Goal: Check status: Check status

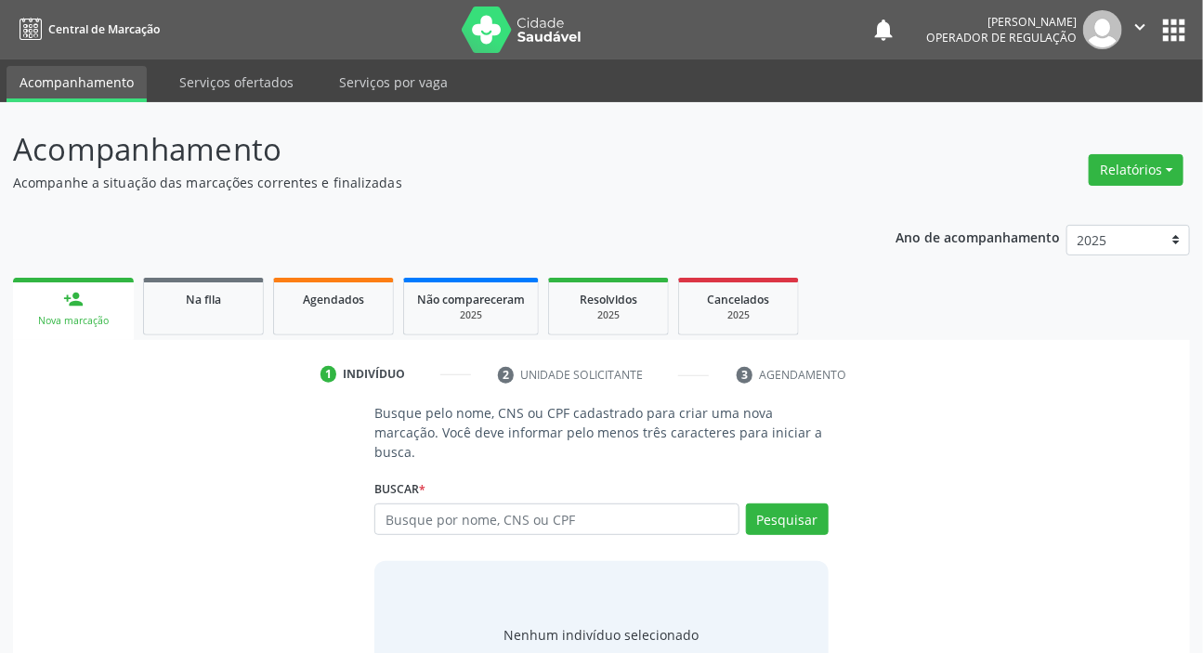
click at [214, 273] on ul "person_add Nova marcação Na fila Agendados Não compareceram 2025 Resolvidos 202…" at bounding box center [601, 306] width 1177 height 67
click at [220, 296] on span "Na fila" at bounding box center [203, 300] width 35 height 16
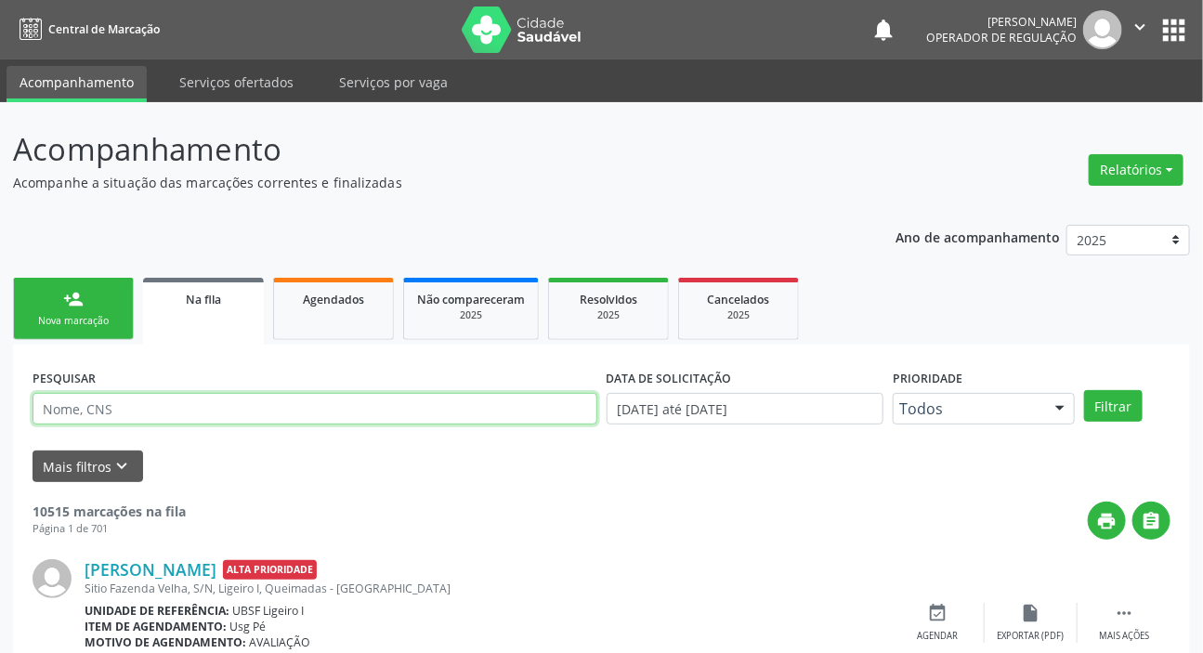
click at [366, 411] on input "text" at bounding box center [315, 409] width 565 height 32
click at [1084, 390] on button "Filtrar" at bounding box center [1113, 406] width 59 height 32
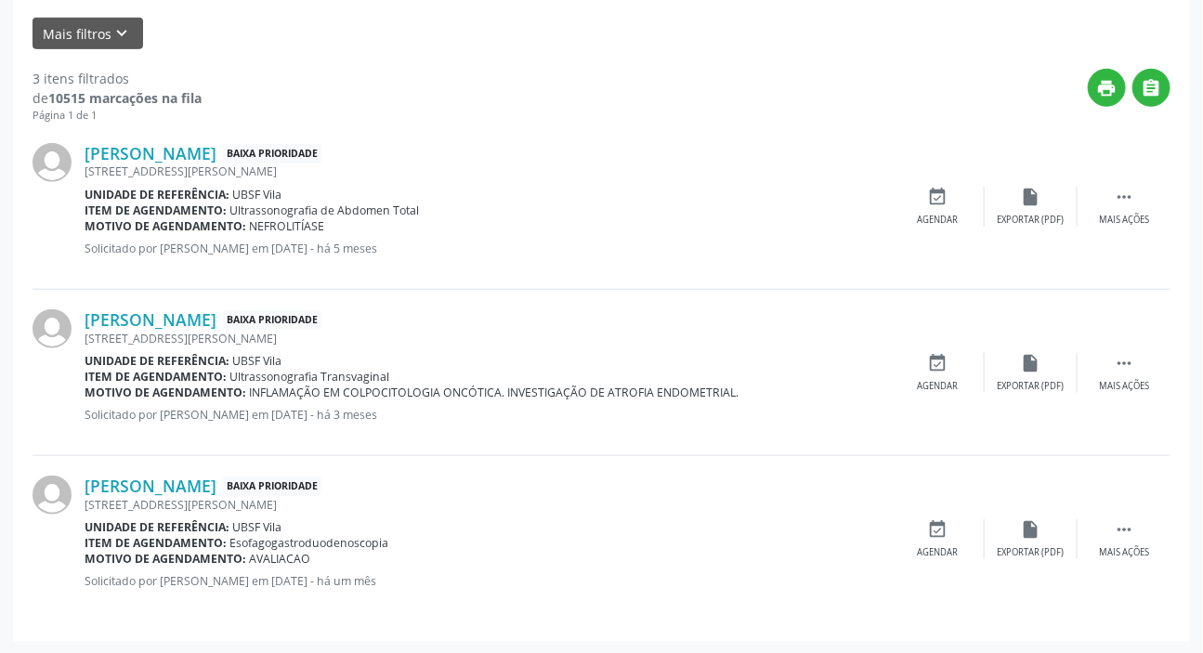
scroll to position [179, 0]
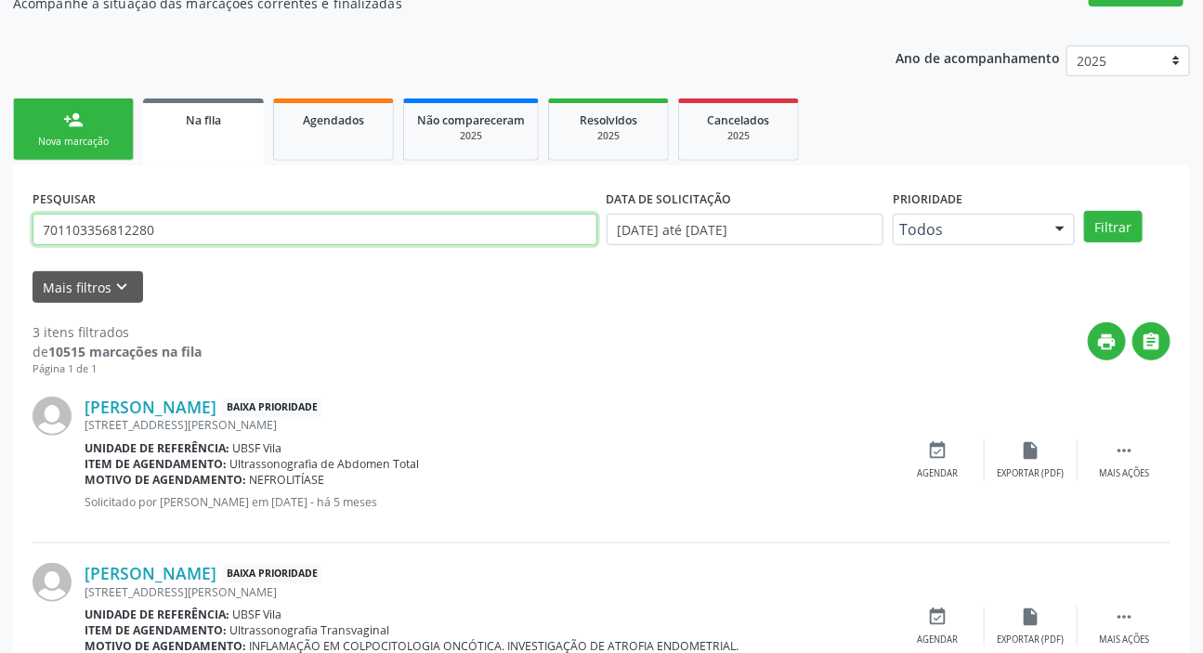
click at [228, 234] on input "701103356812280" at bounding box center [315, 230] width 565 height 32
click at [1084, 211] on button "Filtrar" at bounding box center [1113, 227] width 59 height 32
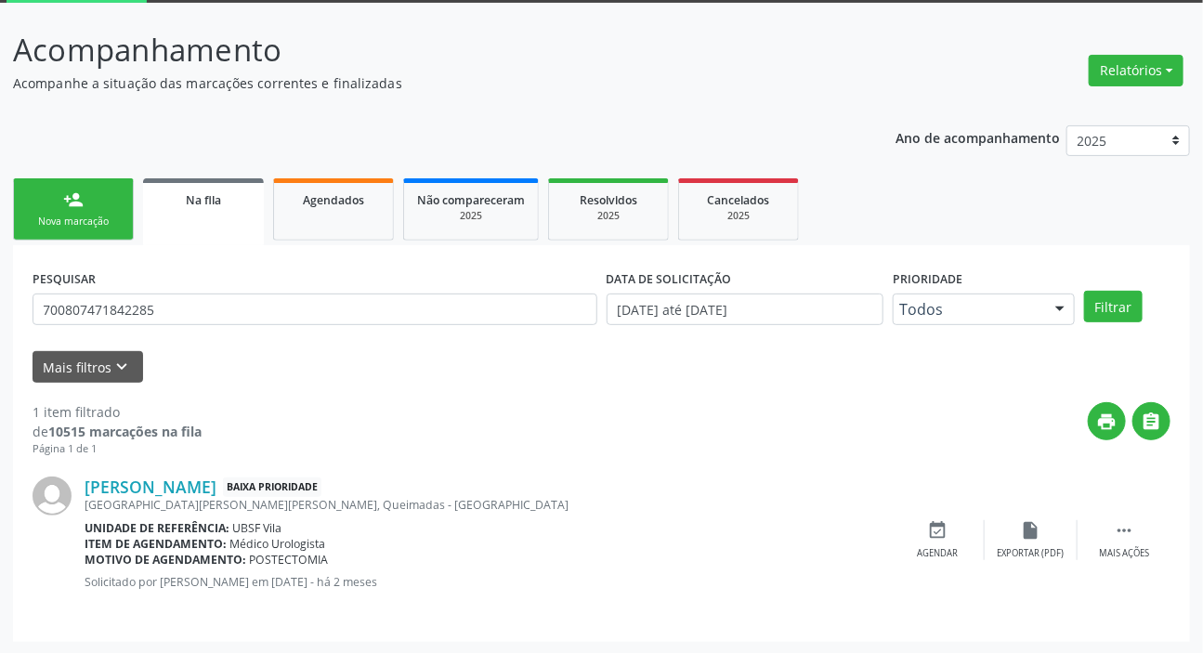
scroll to position [100, 0]
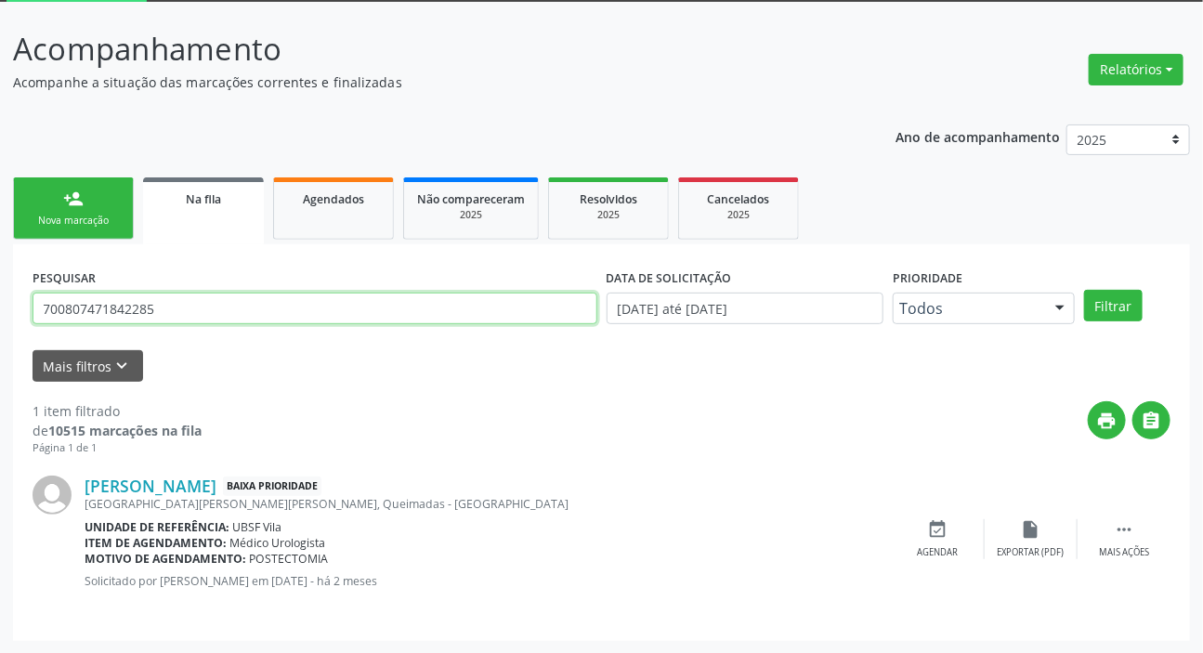
click at [221, 298] on input "700807471842285" at bounding box center [315, 309] width 565 height 32
type input "704708725418436"
click at [1084, 290] on button "Filtrar" at bounding box center [1113, 306] width 59 height 32
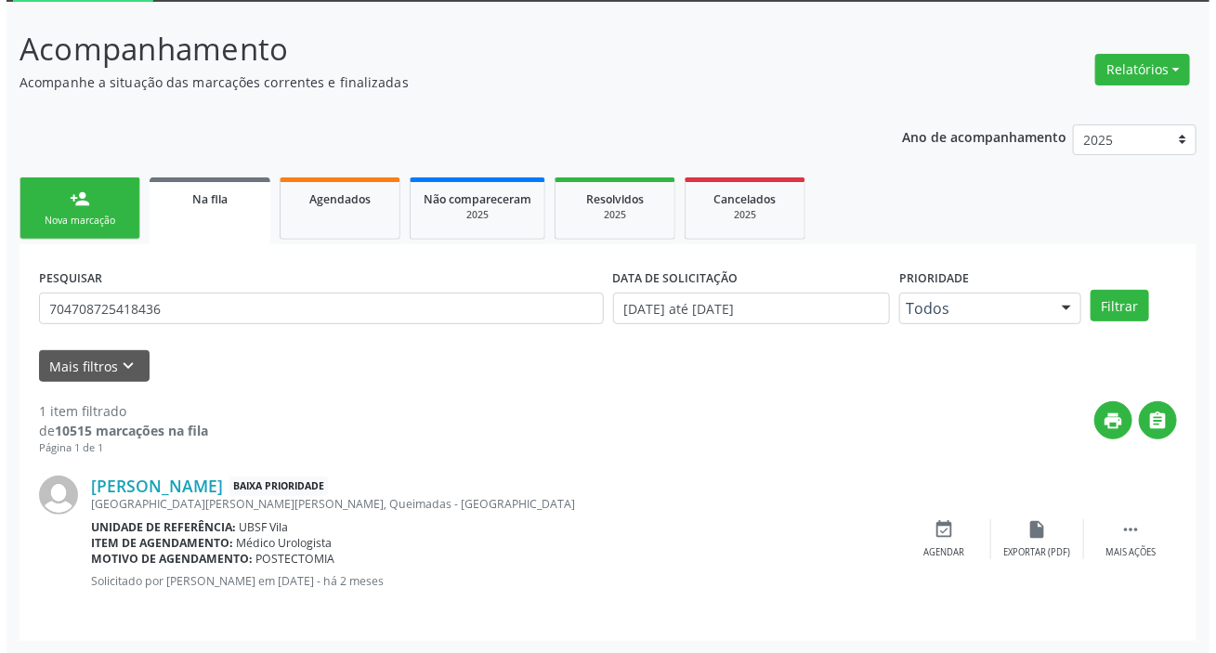
scroll to position [0, 0]
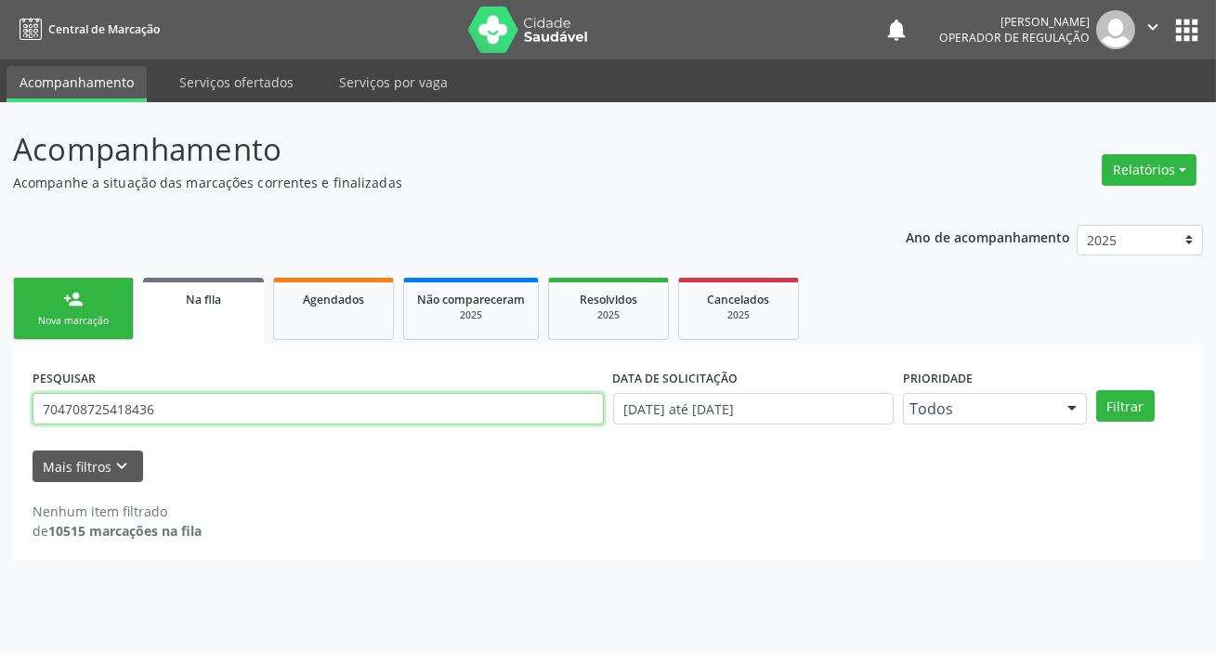
click at [153, 421] on input "704708725418436" at bounding box center [318, 409] width 571 height 32
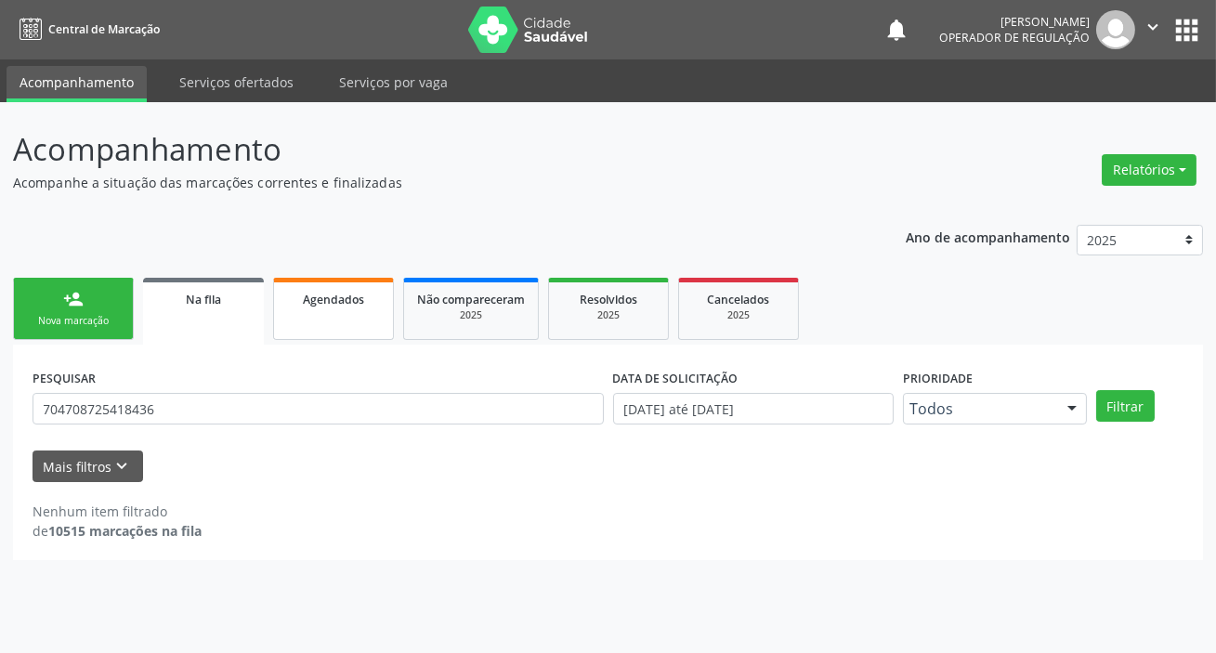
click at [333, 316] on link "Agendados" at bounding box center [333, 309] width 121 height 62
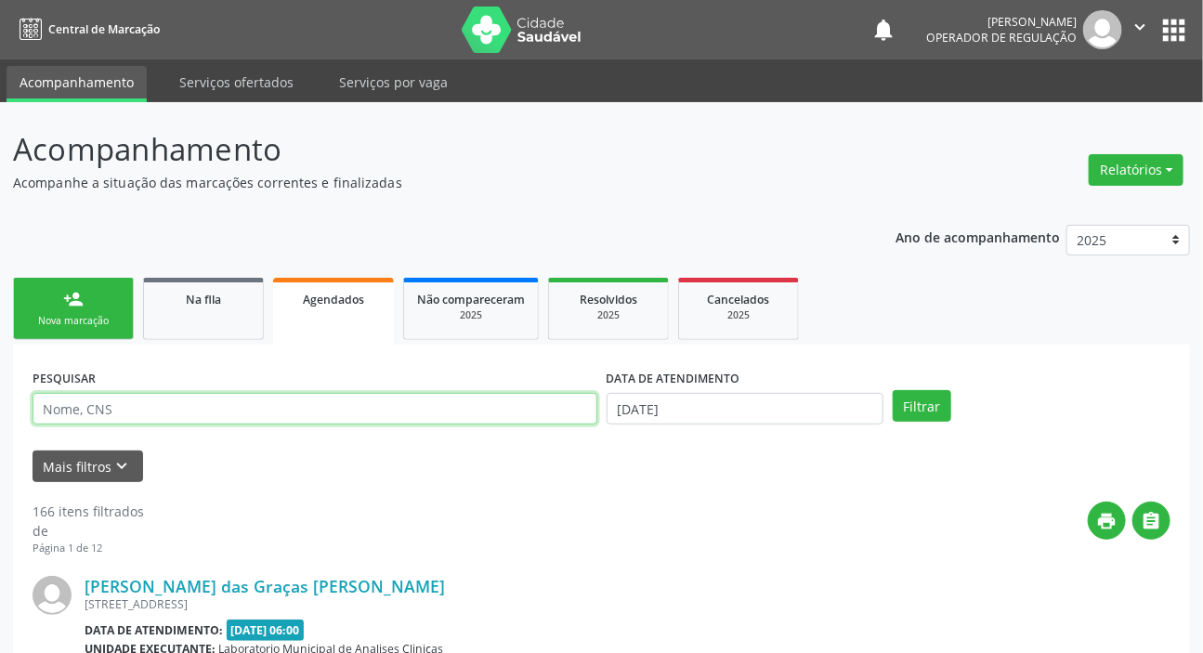
click at [349, 402] on input "text" at bounding box center [315, 409] width 565 height 32
paste input "704708725418436"
type input "704708725418436"
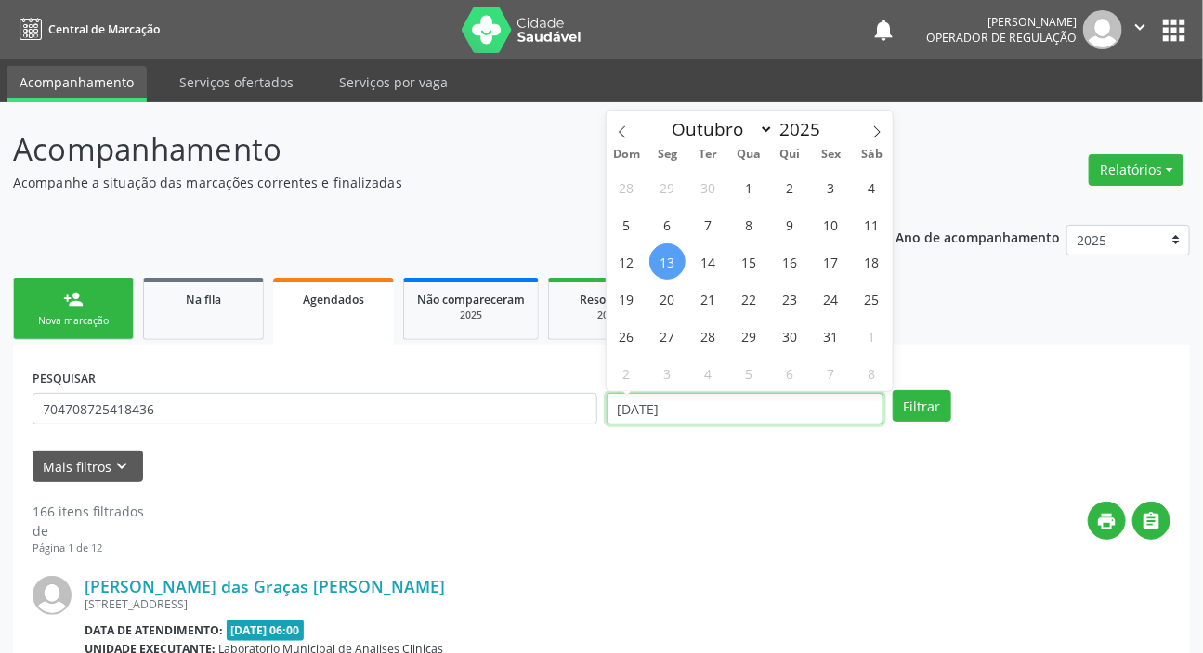
click at [659, 402] on input "[DATE]" at bounding box center [746, 409] width 278 height 32
click at [938, 394] on button "Filtrar" at bounding box center [922, 406] width 59 height 32
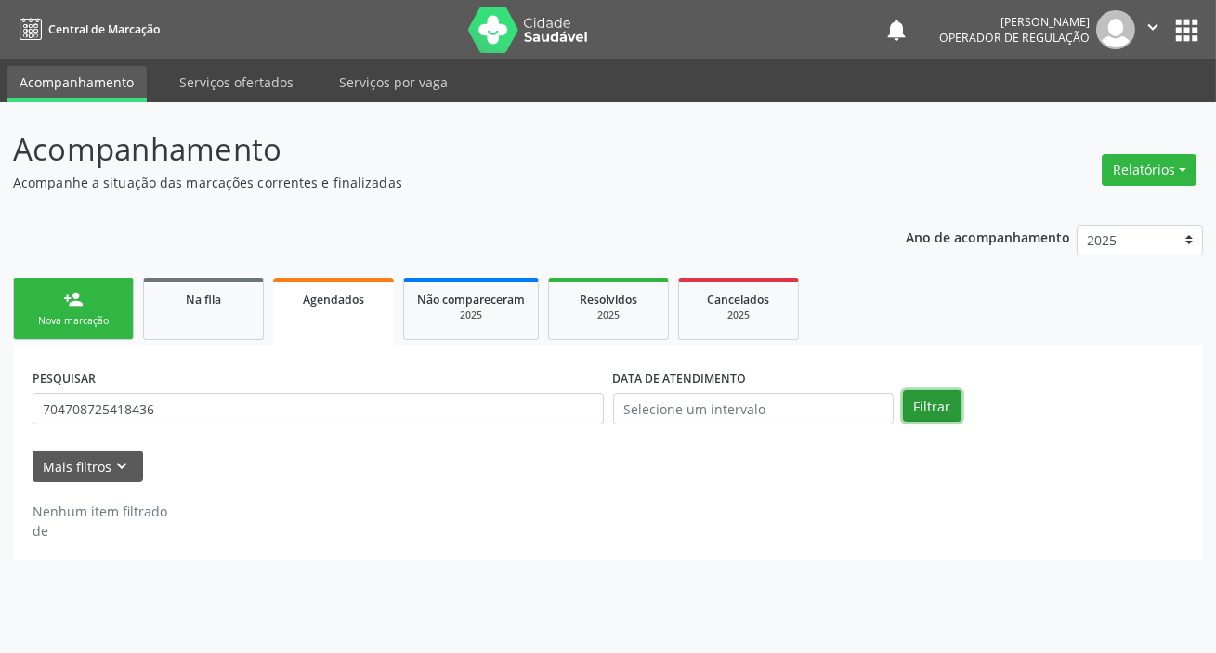
click at [937, 394] on button "Filtrar" at bounding box center [932, 406] width 59 height 32
click at [1198, 28] on button "apps" at bounding box center [1186, 30] width 33 height 33
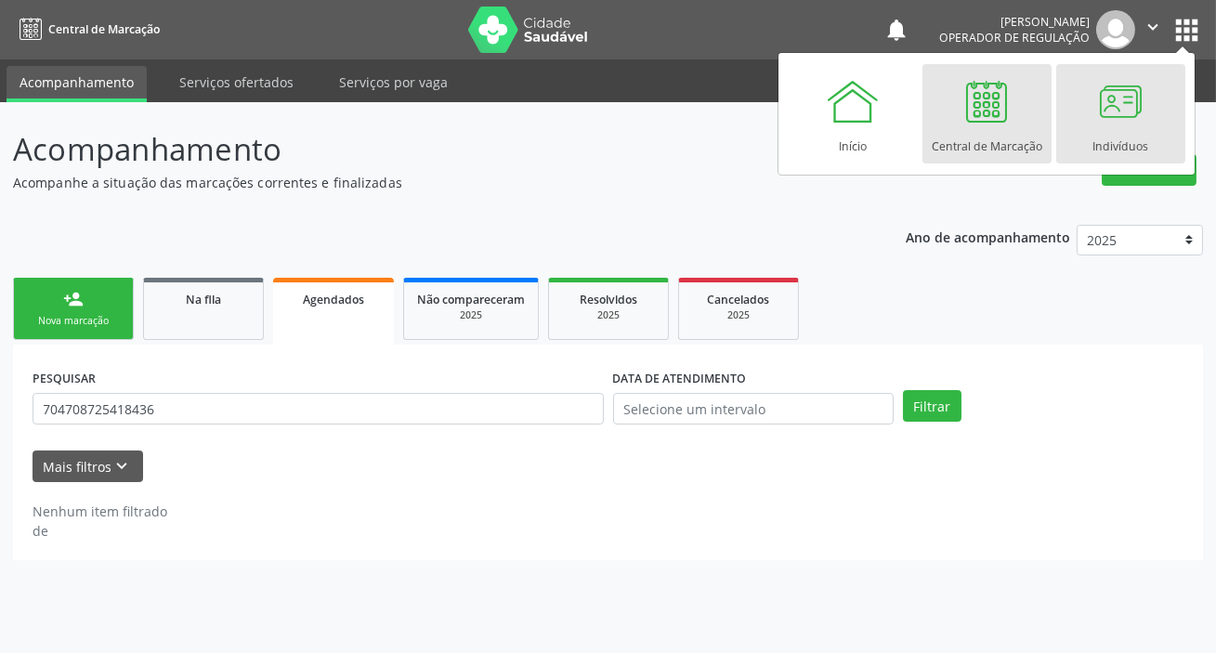
click at [1113, 141] on div "Indivíduos" at bounding box center [1120, 141] width 56 height 25
